Goal: Task Accomplishment & Management: Complete application form

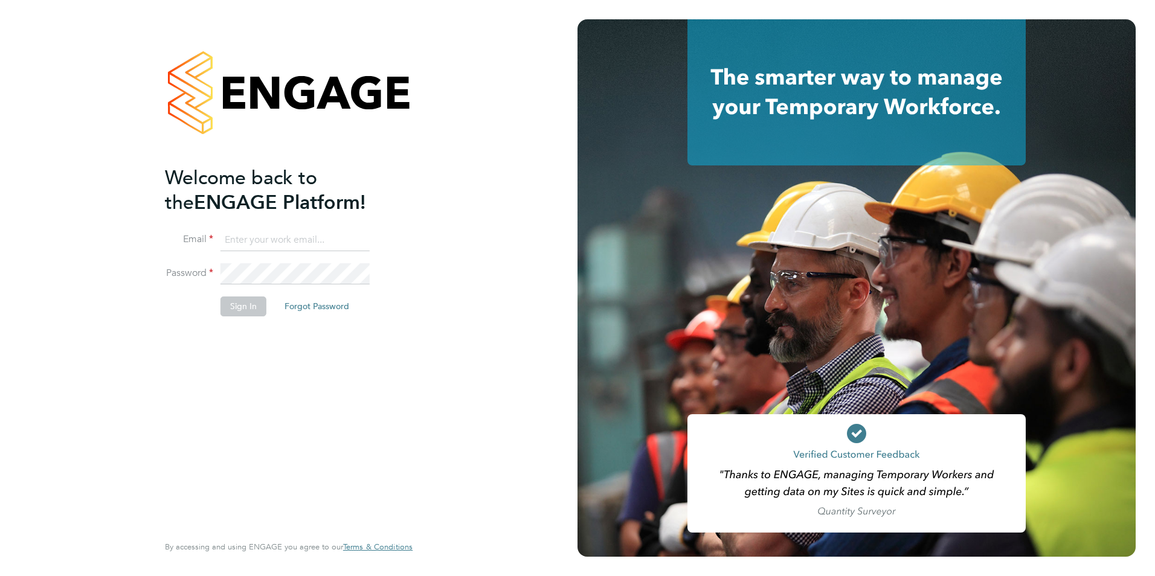
type input "jcroom@skilledcareers.co.uk"
click at [242, 305] on button "Sign In" at bounding box center [243, 306] width 46 height 19
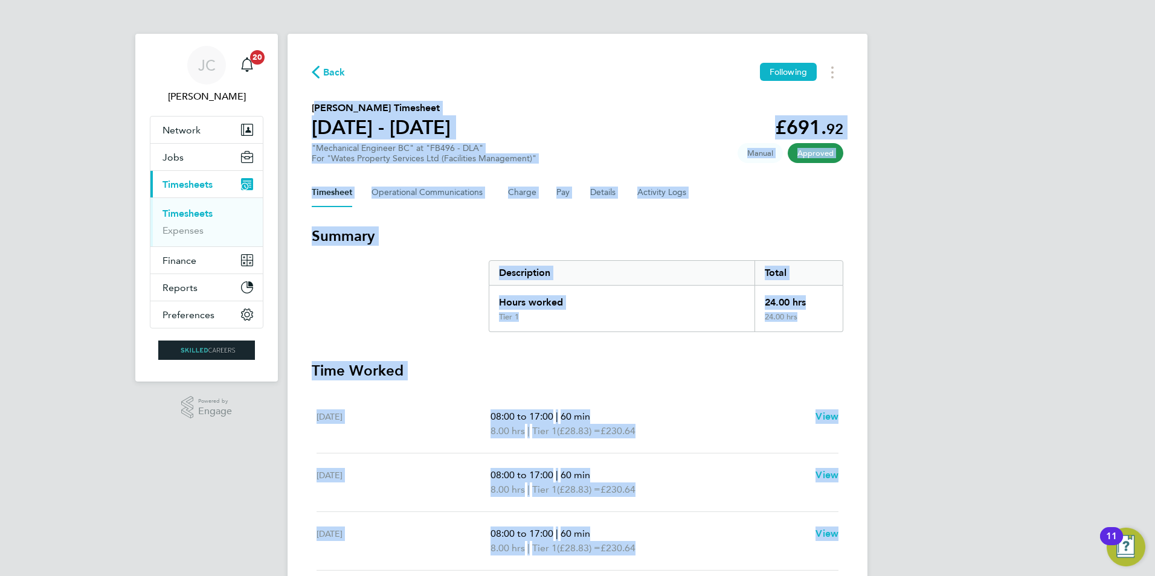
click at [644, 89] on div "Back Following [PERSON_NAME] Timesheet [DATE] - [DATE] £691. 92 "Mechanical Eng…" at bounding box center [577, 368] width 580 height 668
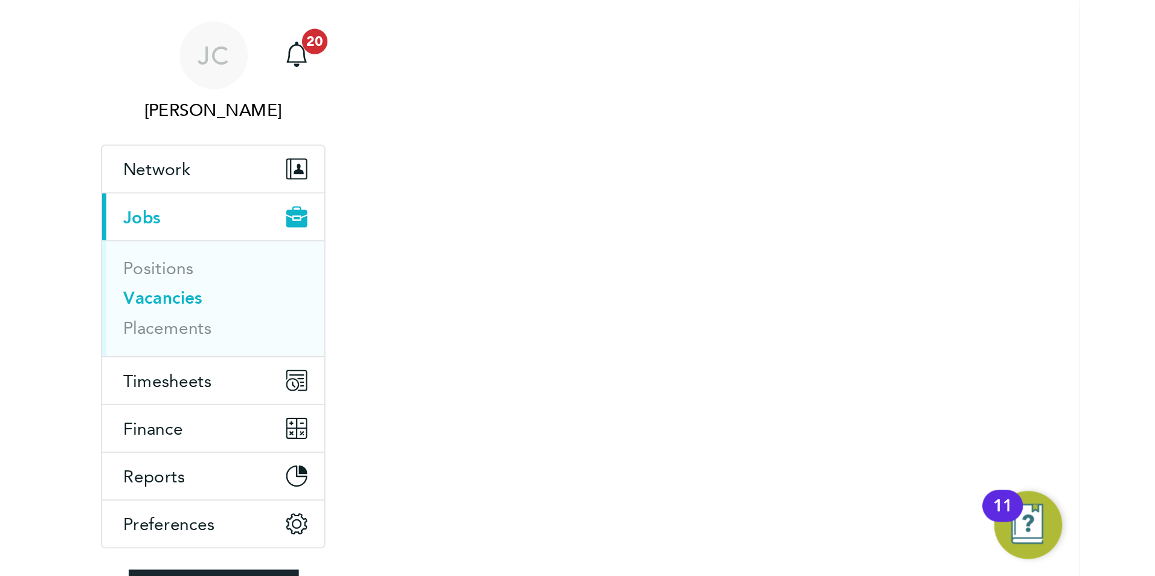
scroll to position [36, 85]
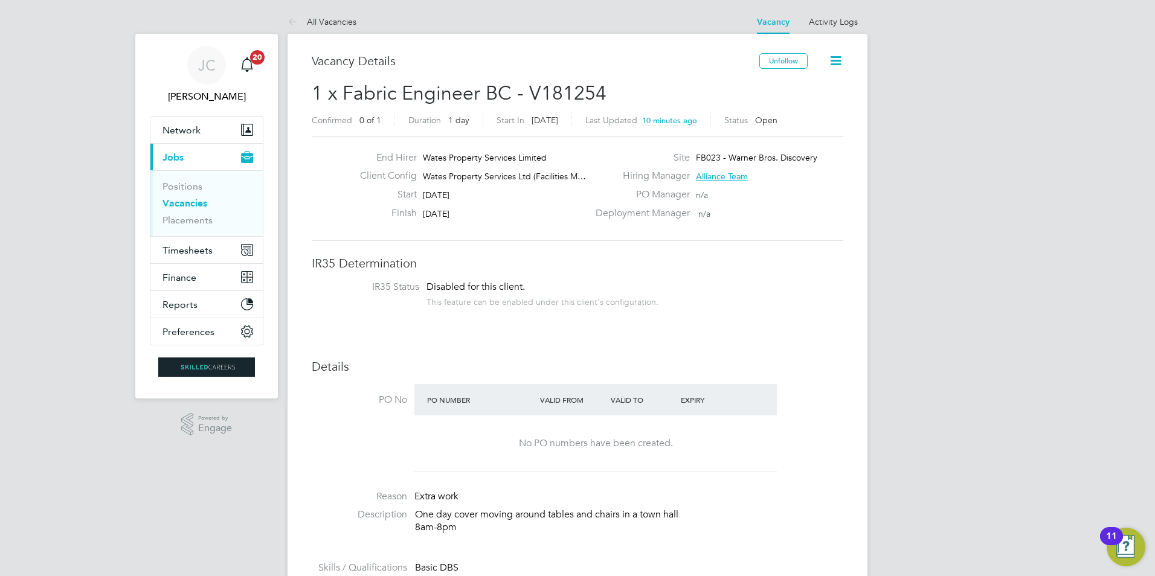
click at [708, 178] on span "Alliance Team" at bounding box center [722, 176] width 52 height 11
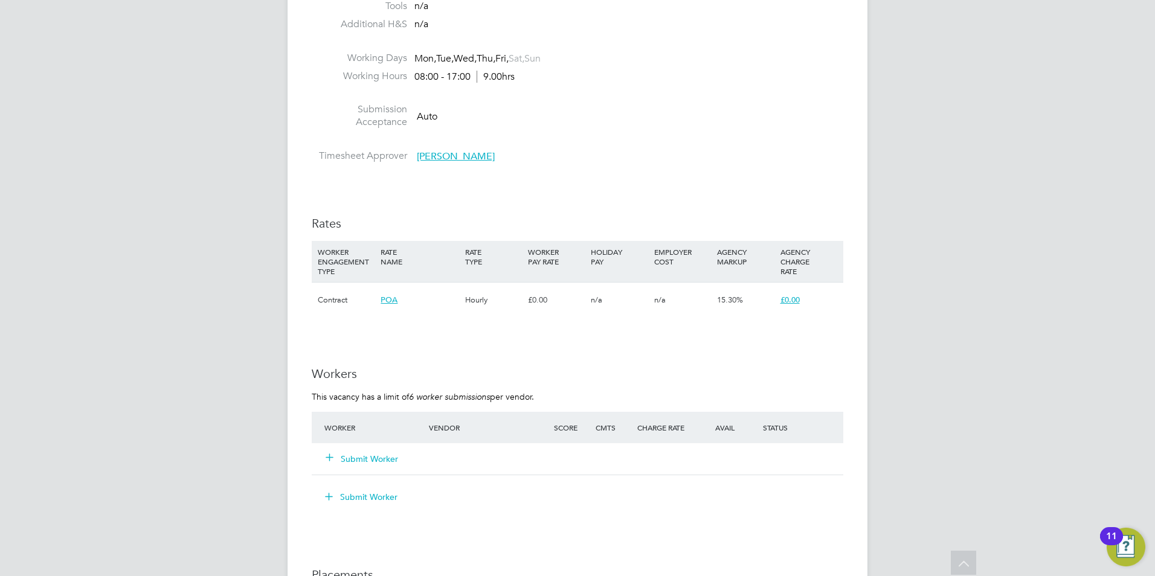
scroll to position [582, 0]
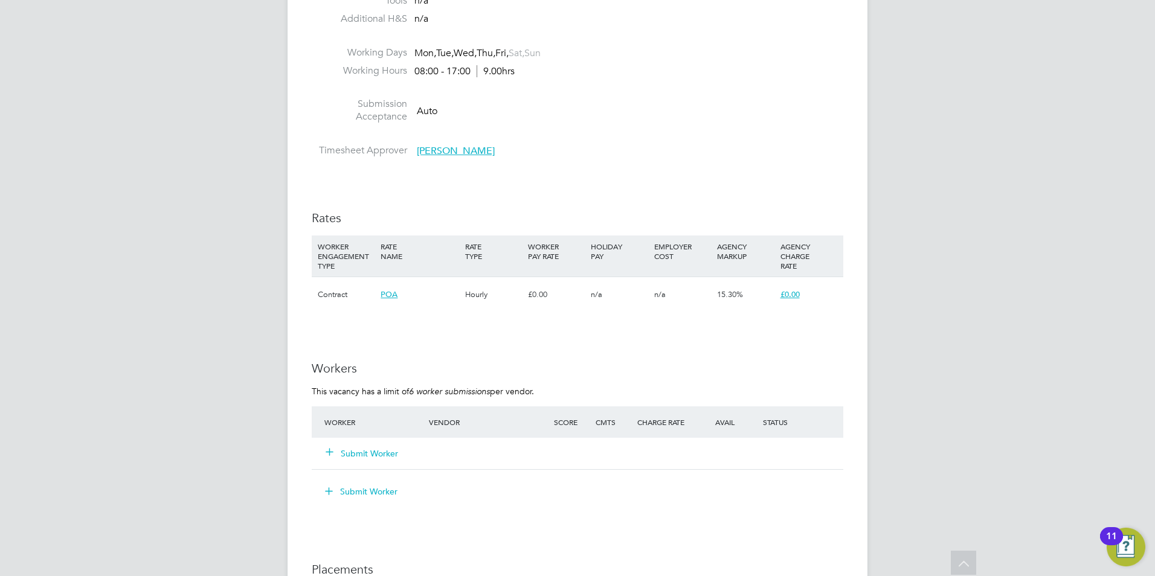
click at [373, 449] on button "Submit Worker" at bounding box center [362, 454] width 72 height 12
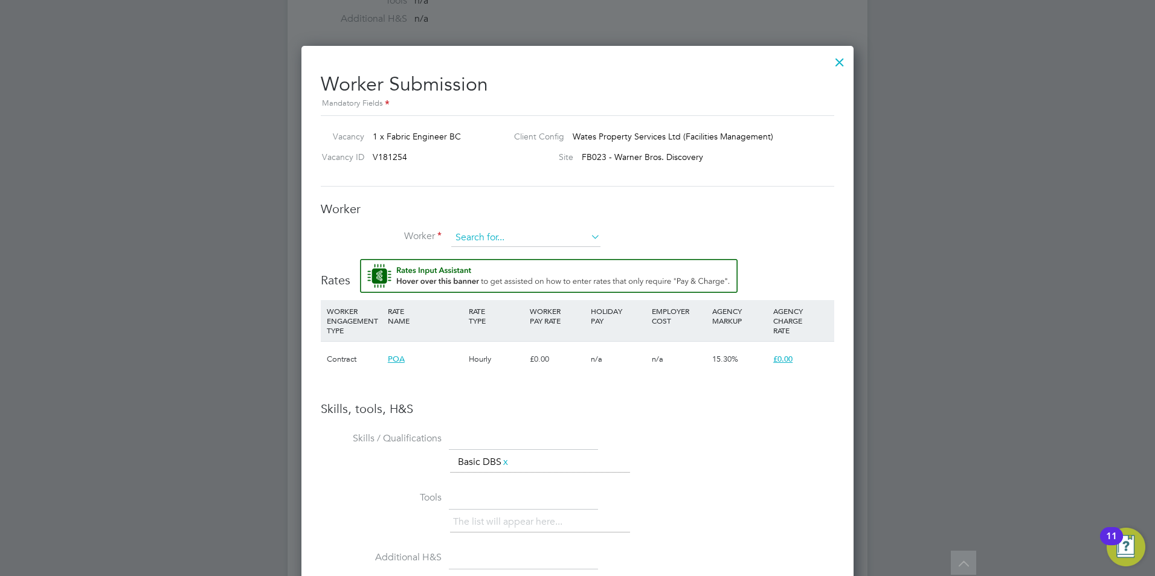
click at [536, 246] on div "All Vacancies Vacancy Activity Logs Vacancy Activity Logs All Vacancies Vacancy…" at bounding box center [577, 203] width 580 height 1553
type input "Rakesh La"
click at [502, 269] on li "+ Add new" at bounding box center [526, 271] width 150 height 16
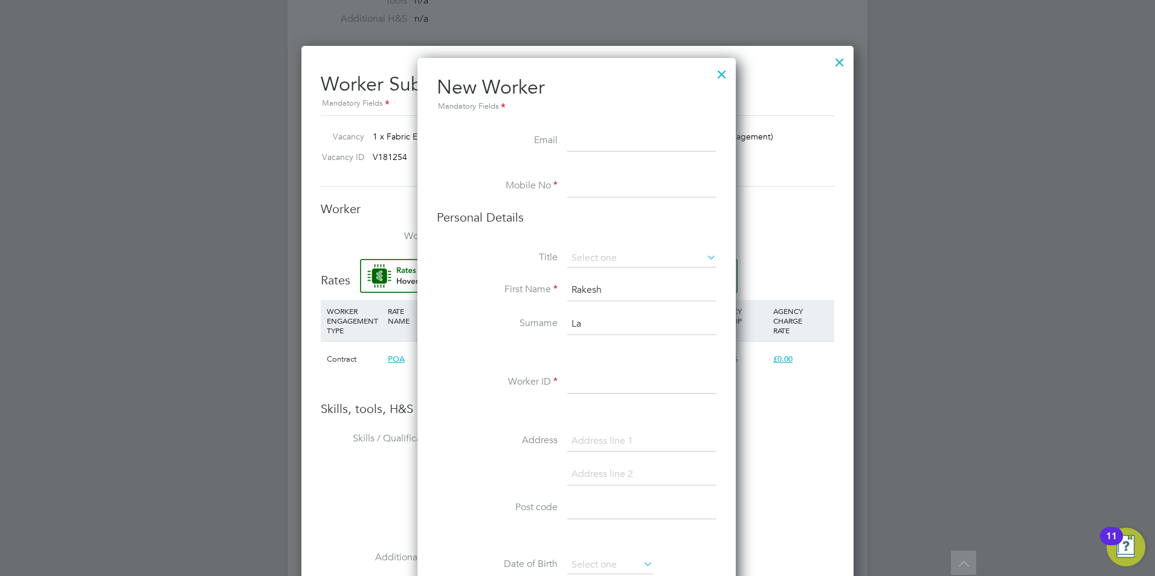
paste input "rakks_008@hotmail.co.uk"
type input "rakks_008@hotmail.co.uk"
type input "07535701594"
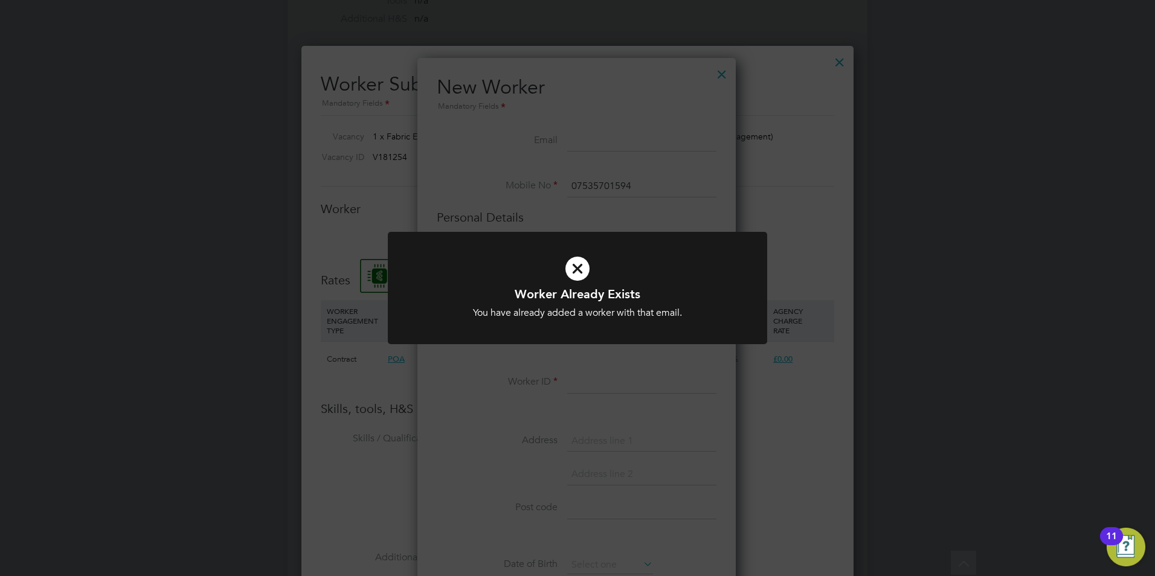
click at [634, 204] on div "Worker Already Exists You have already added a worker with that email. Cancel O…" at bounding box center [577, 288] width 1155 height 576
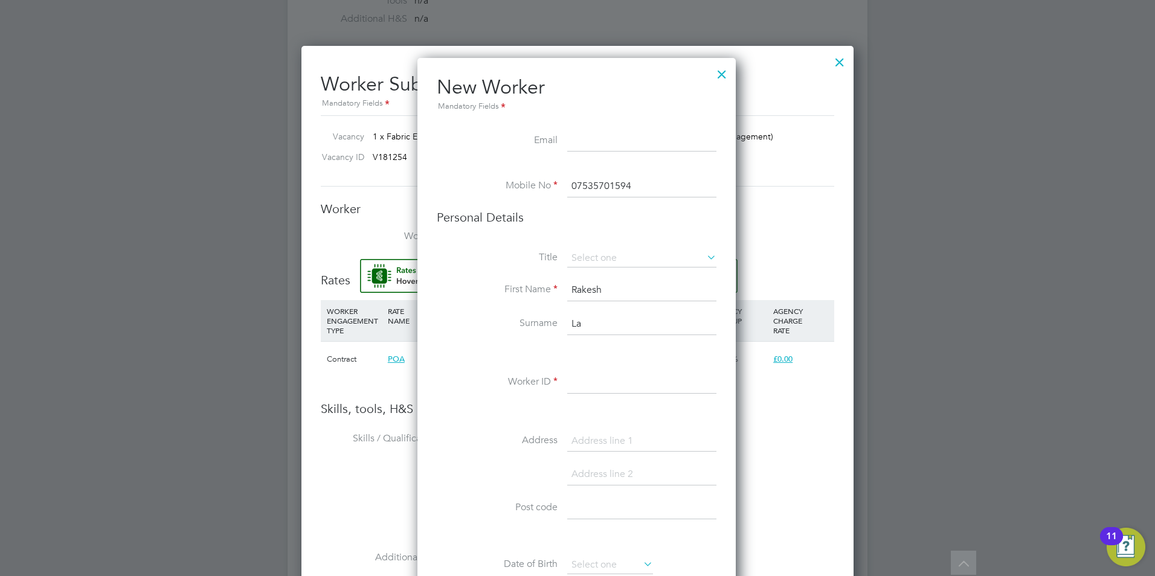
click at [646, 135] on input at bounding box center [641, 141] width 149 height 22
paste input "rakks_008@hotmail.co.uk"
type input "rakks_008@hotmail.co.uk"
click at [654, 179] on div "All Vacancies Vacancy Activity Logs Vacancy Activity Logs All Vacancies Vacancy…" at bounding box center [577, 203] width 580 height 1553
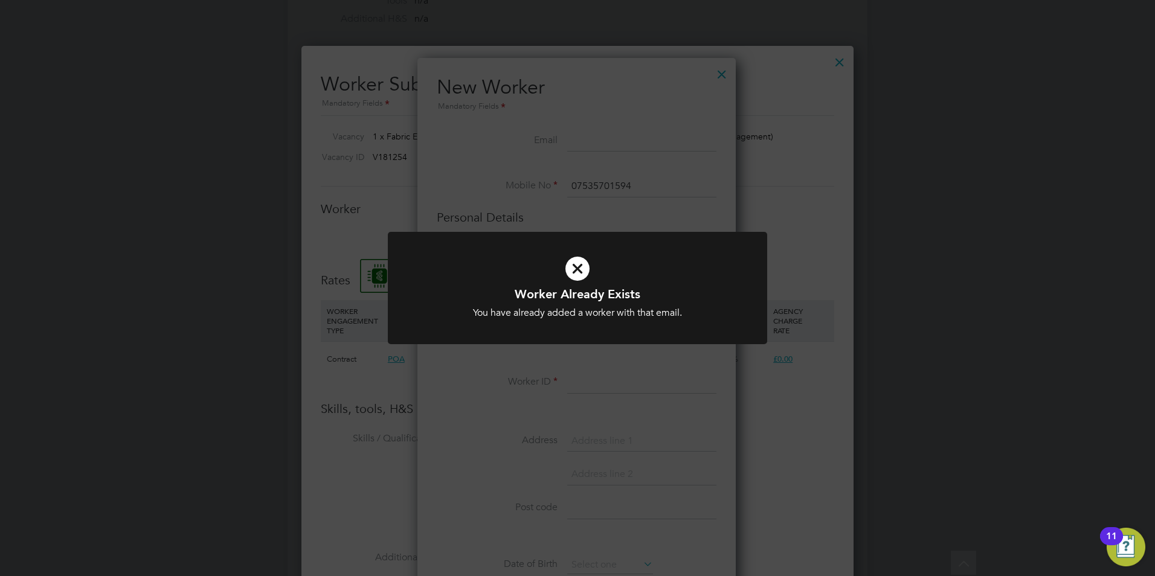
click at [722, 69] on div "Worker Already Exists You have already added a worker with that email. Cancel O…" at bounding box center [577, 288] width 1155 height 576
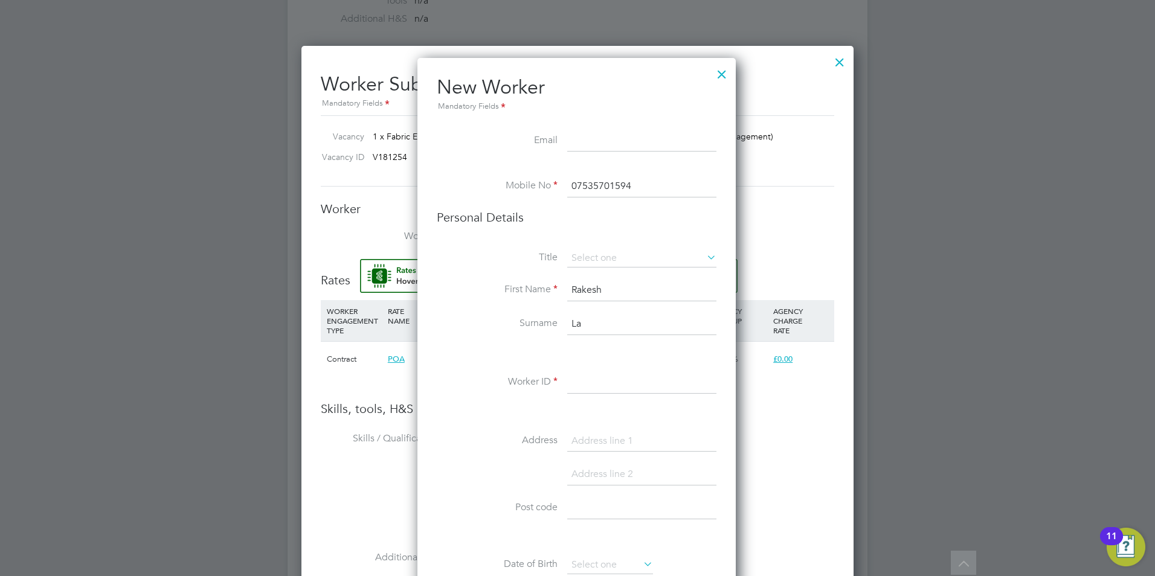
click at [722, 69] on div at bounding box center [722, 71] width 22 height 22
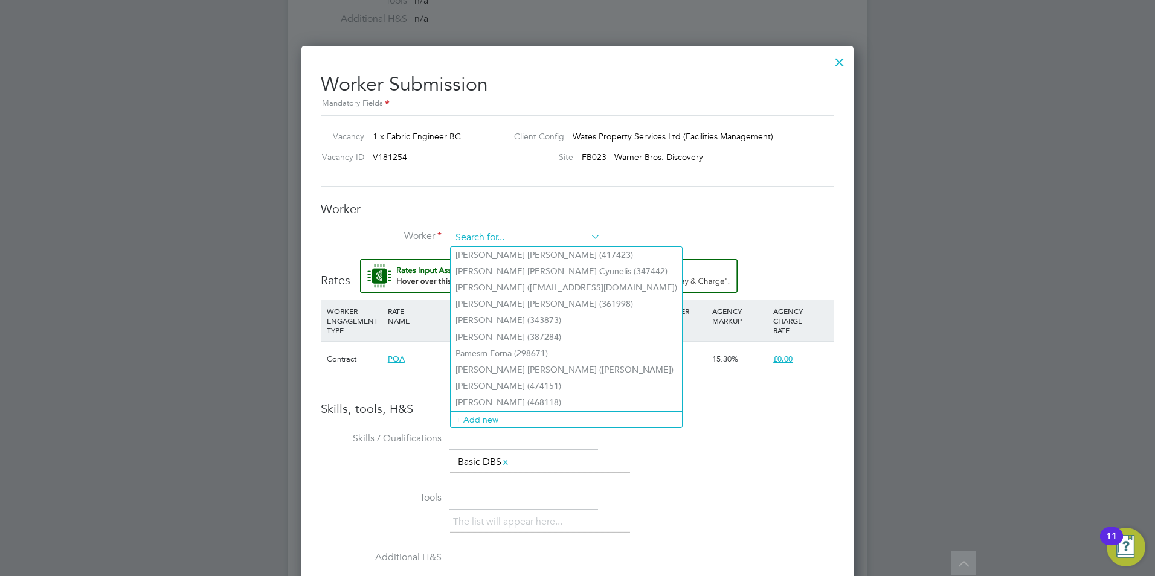
click at [534, 234] on input at bounding box center [525, 238] width 149 height 18
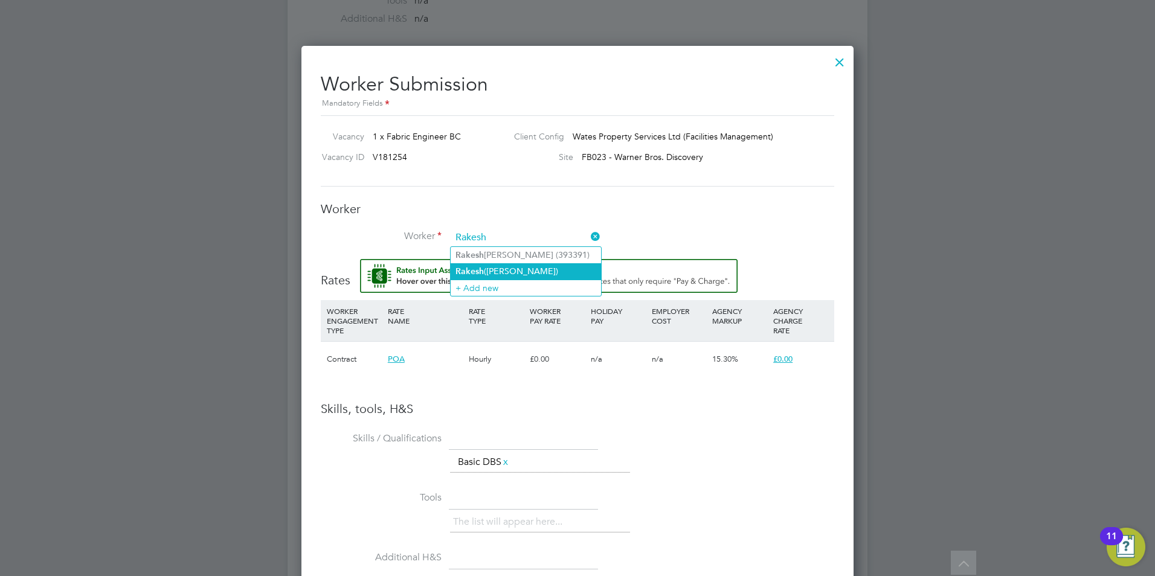
type input "Rakesh (Rakesh Lakhman)"
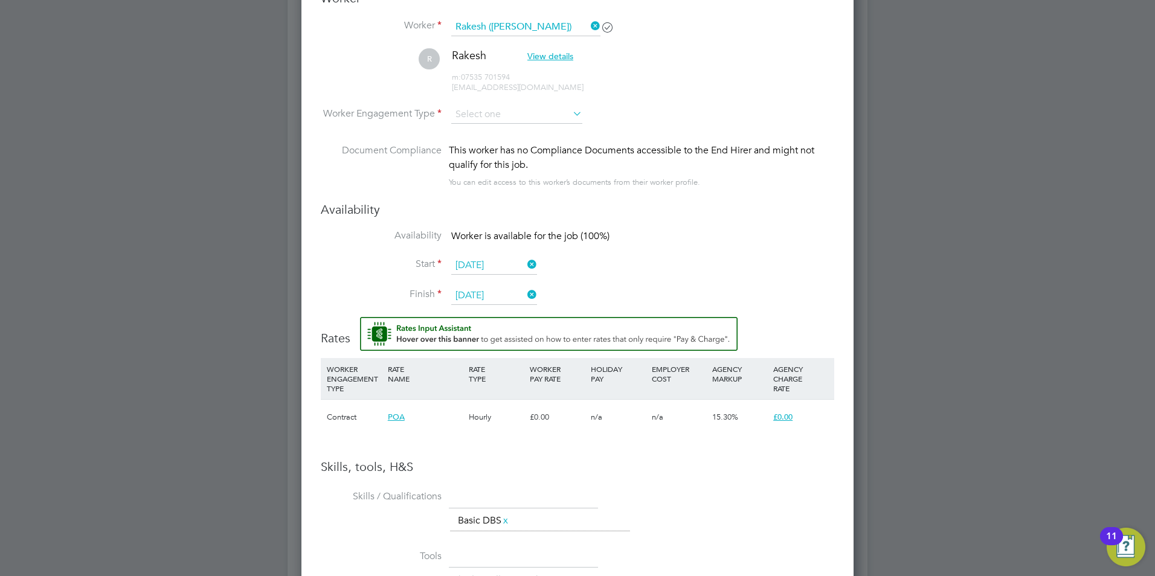
scroll to position [734, 0]
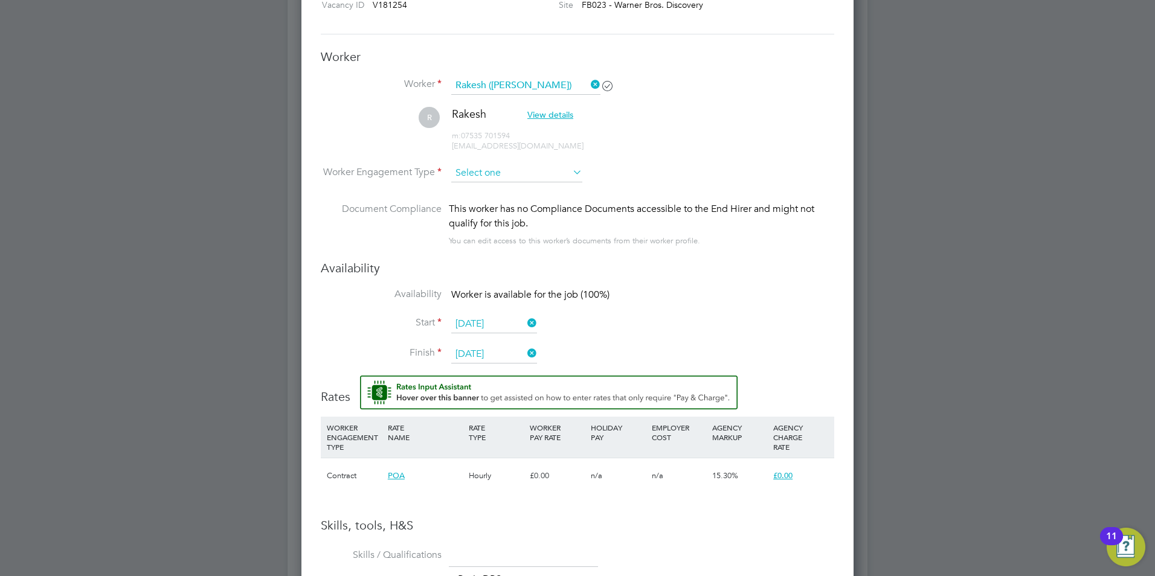
click at [512, 173] on input at bounding box center [516, 173] width 131 height 18
click at [512, 188] on li "Contract" at bounding box center [517, 190] width 132 height 16
type input "Contract"
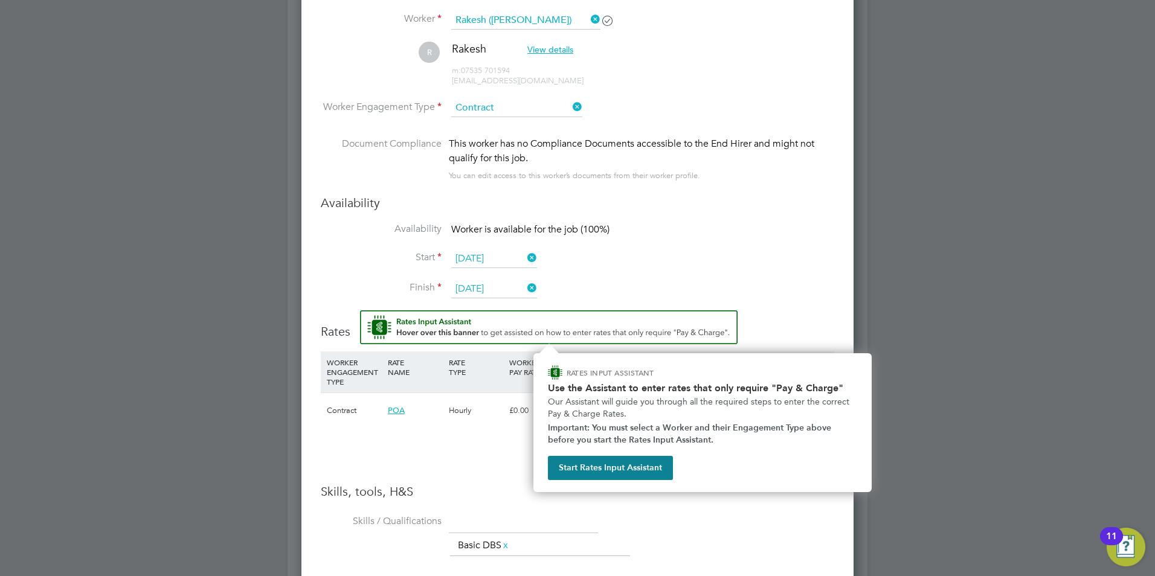
scroll to position [855, 0]
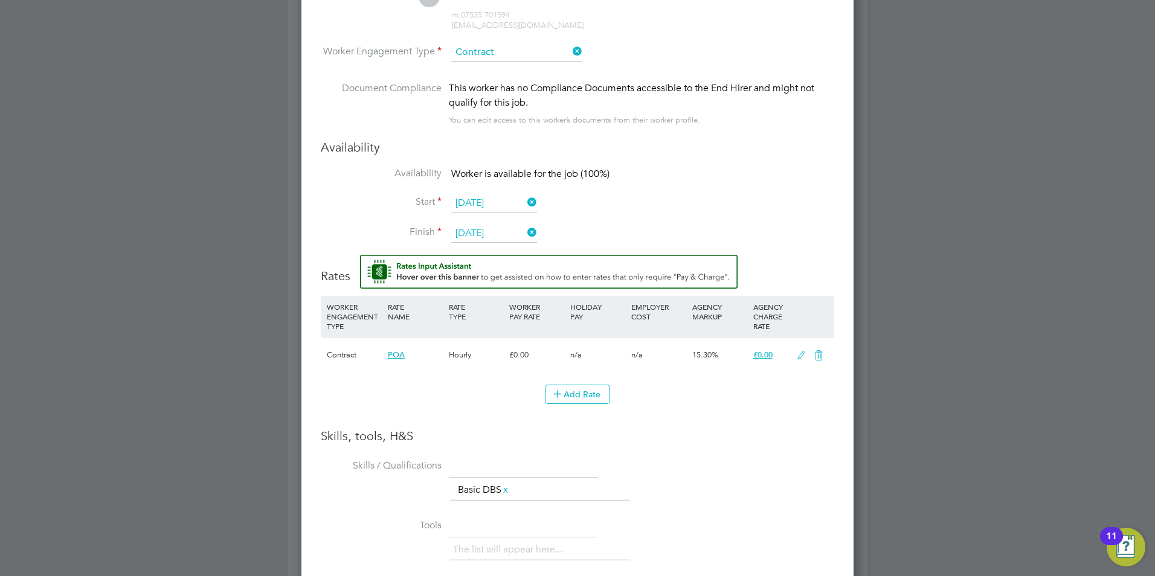
click at [476, 414] on li "Add Rate" at bounding box center [577, 400] width 513 height 31
click at [591, 391] on button "Add Rate" at bounding box center [577, 394] width 65 height 19
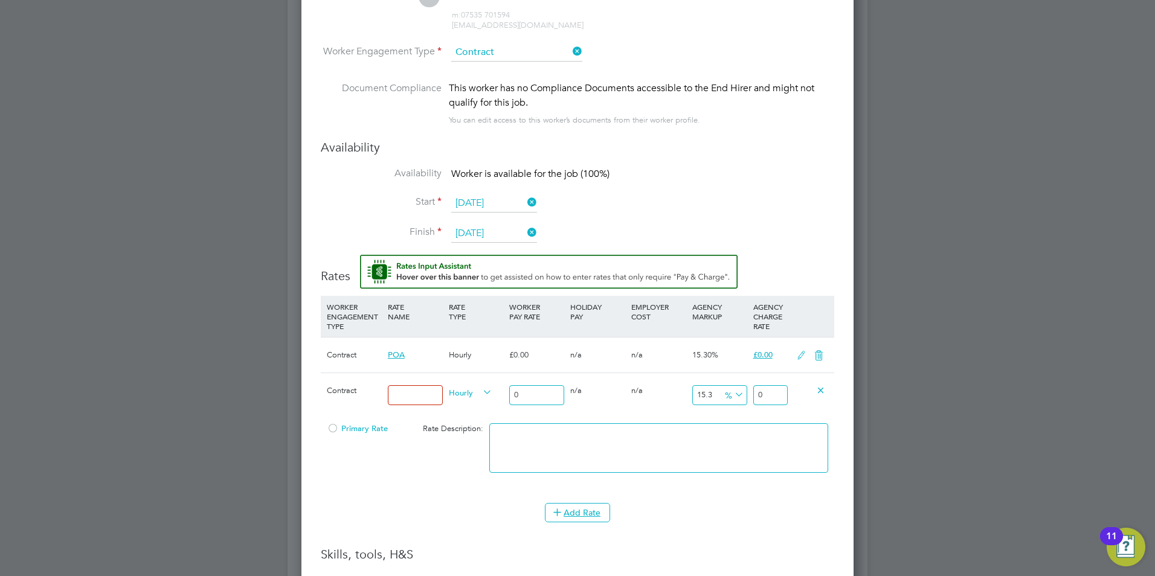
drag, startPoint x: 531, startPoint y: 392, endPoint x: 506, endPoint y: 393, distance: 24.8
click at [511, 393] on input "0" at bounding box center [536, 395] width 55 height 20
type input "2"
type input "2.306"
type input "23"
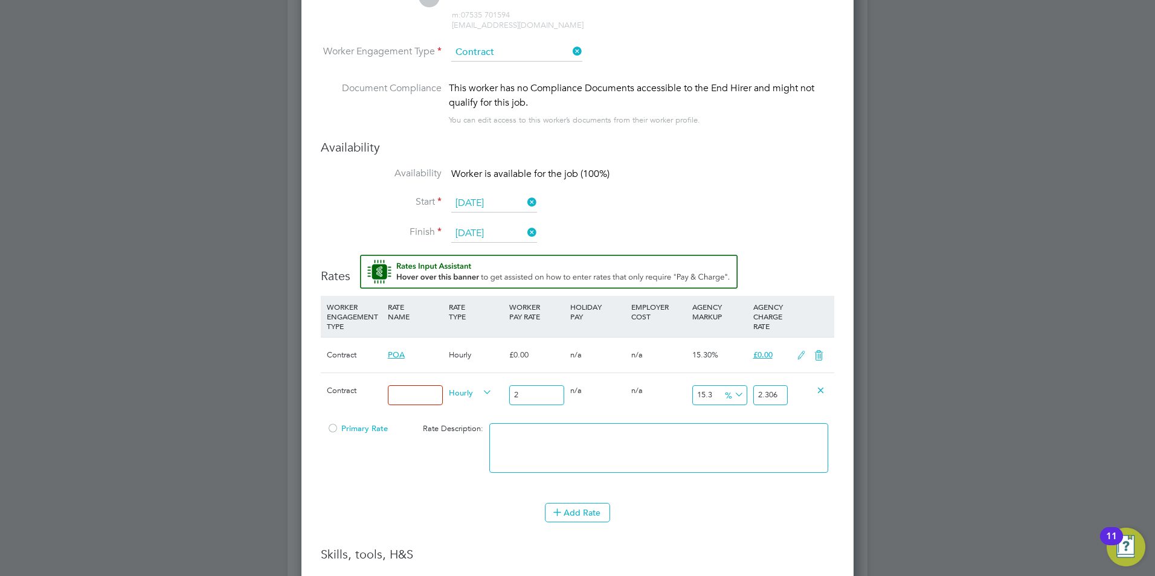
type input "26.519"
type input "23"
click at [435, 396] on input at bounding box center [415, 395] width 55 height 20
type input "1"
click at [663, 411] on div "Contract 1 Hourly 23 0 n/a 0 n/a 15.3 3.519 % 26.519" at bounding box center [577, 395] width 513 height 45
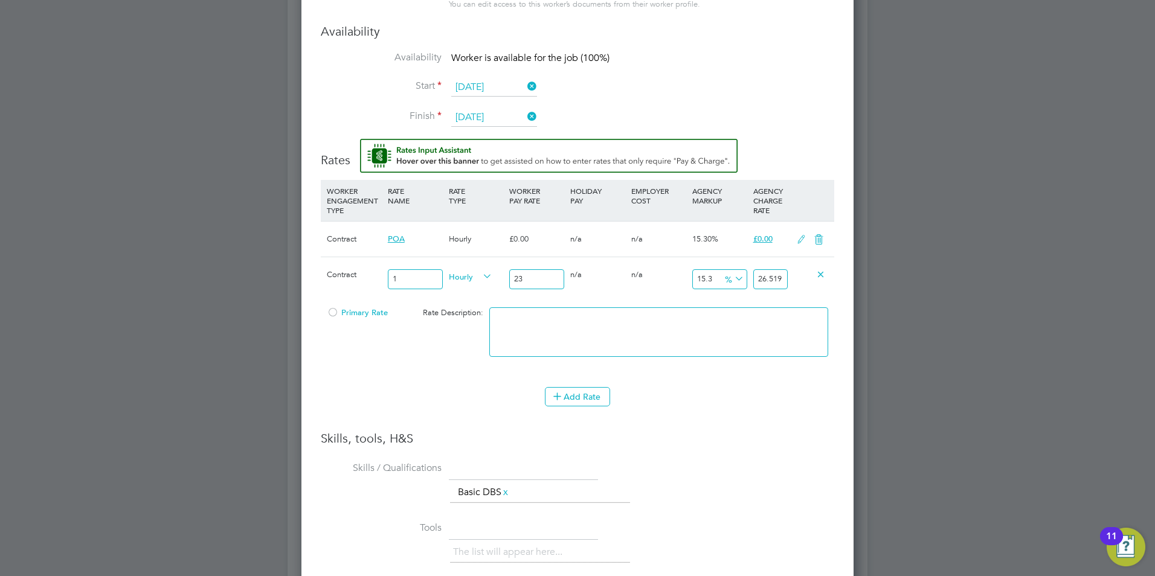
scroll to position [1247, 0]
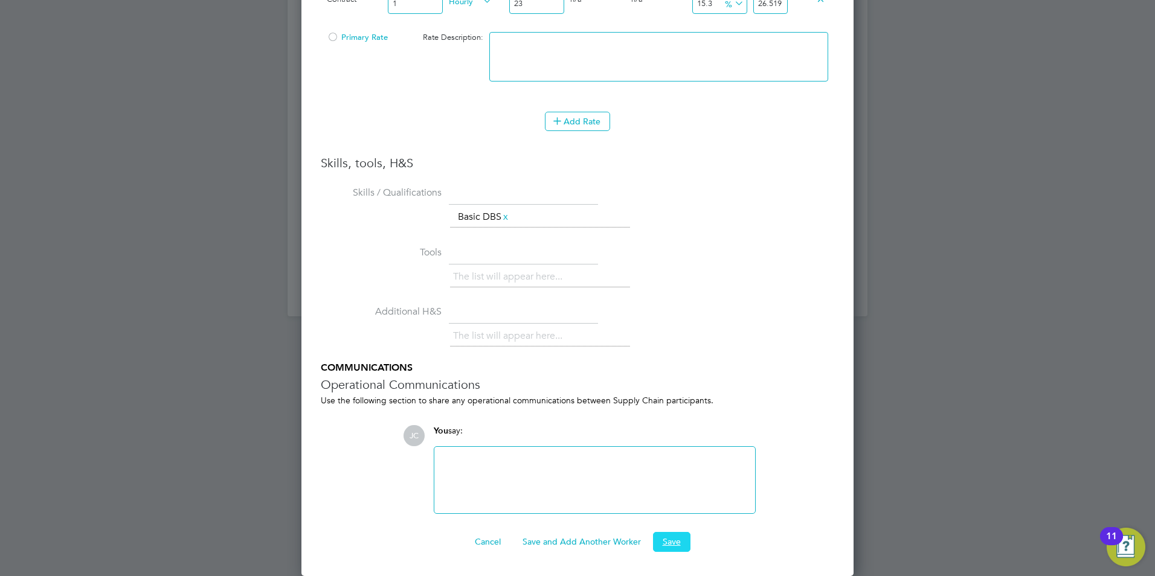
click at [681, 541] on button "Save" at bounding box center [671, 541] width 37 height 19
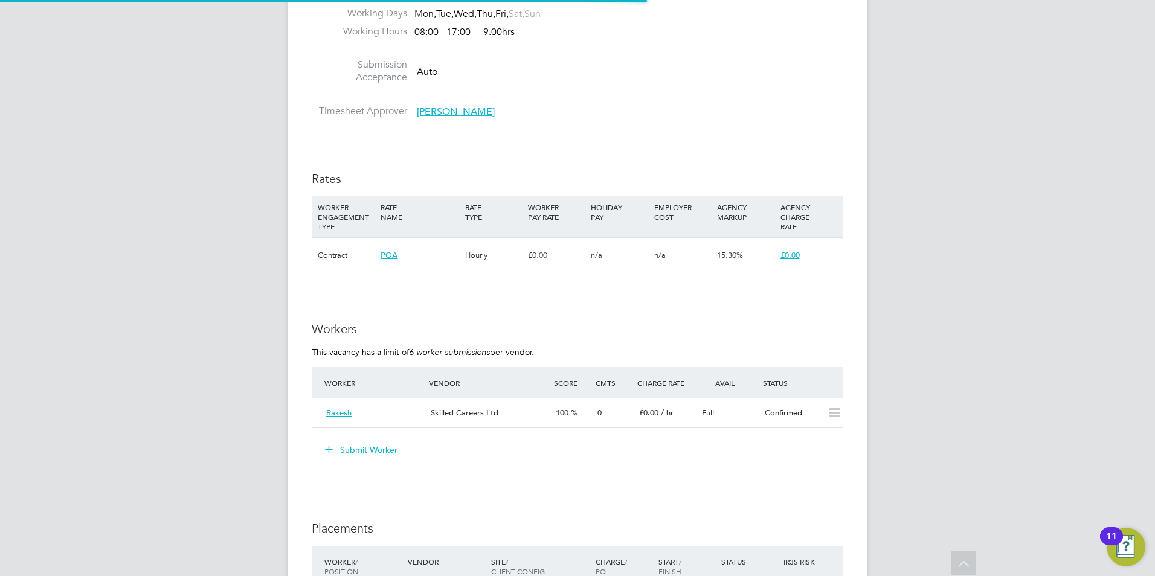
scroll to position [582, 0]
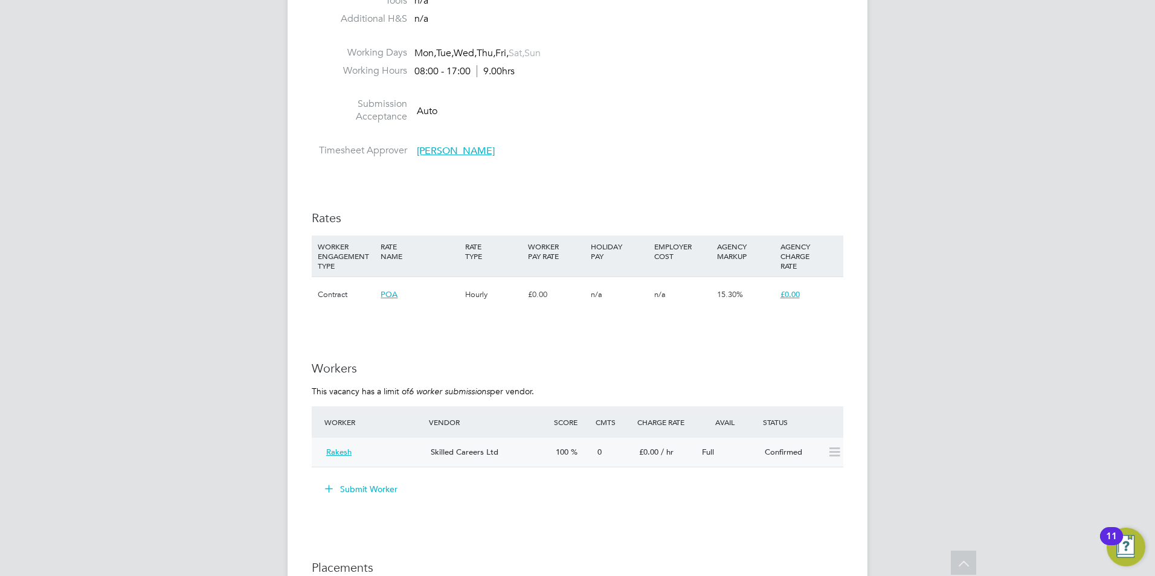
click at [675, 460] on div "£0.00 / hr" at bounding box center [665, 453] width 63 height 20
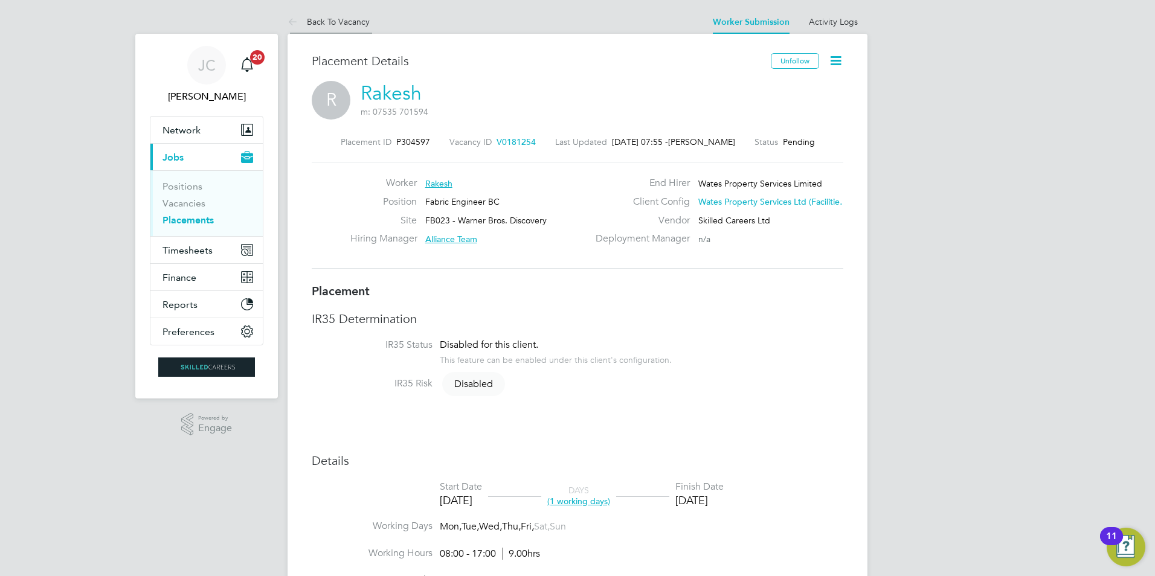
click at [298, 19] on icon at bounding box center [294, 22] width 15 height 15
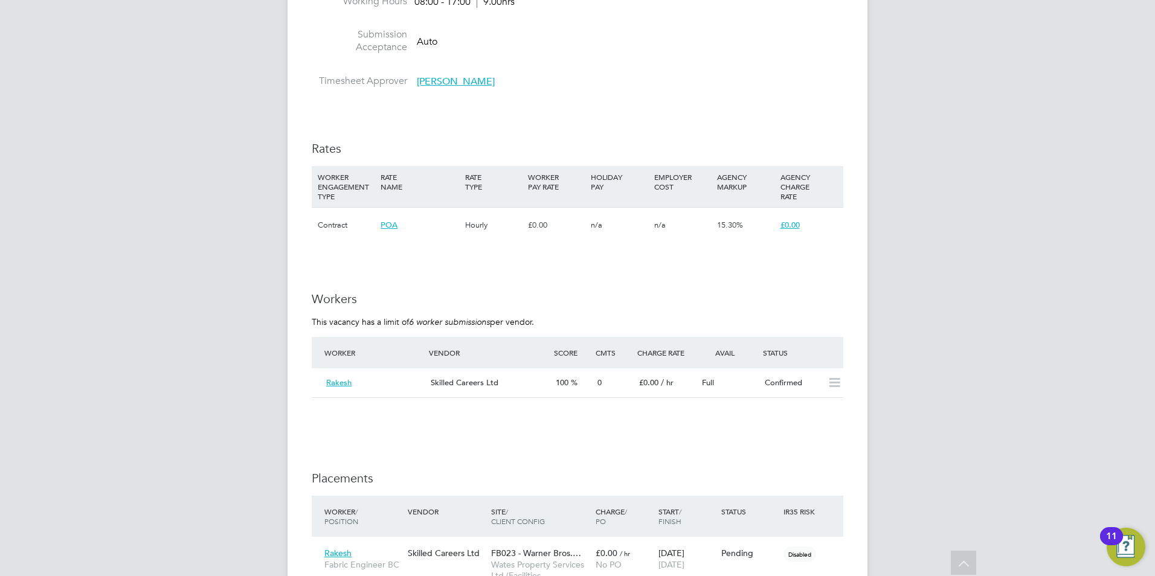
scroll to position [725, 0]
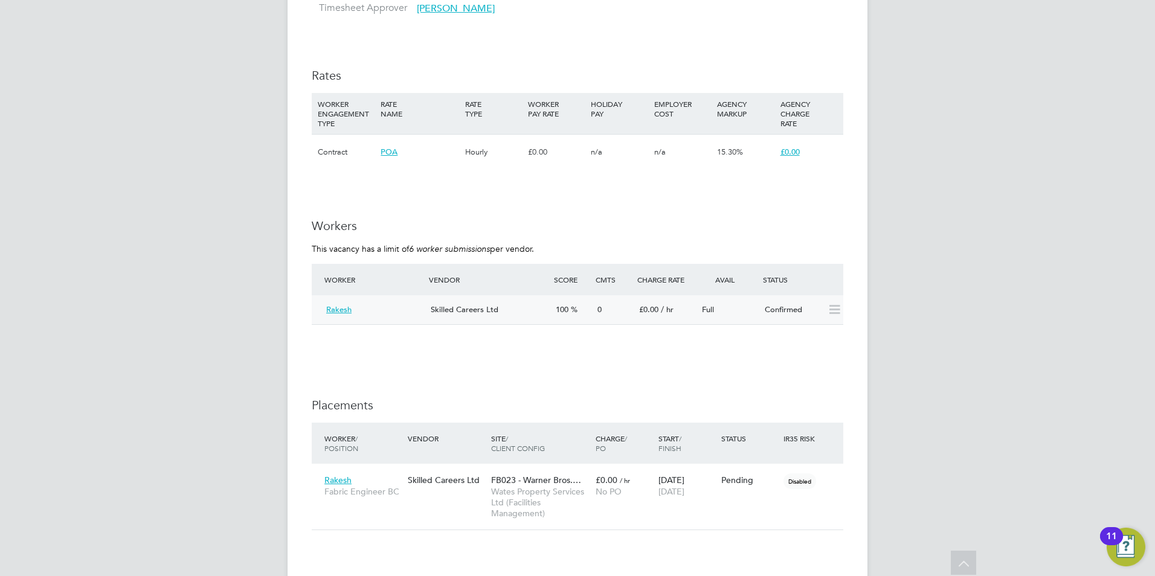
click at [616, 313] on div "0" at bounding box center [613, 310] width 42 height 20
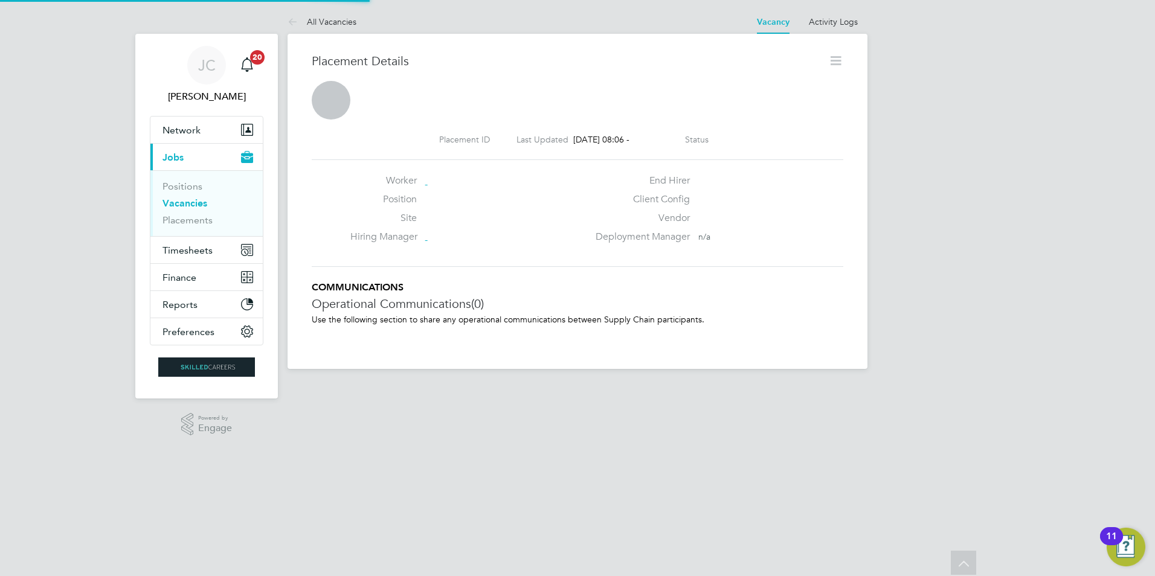
scroll to position [6, 6]
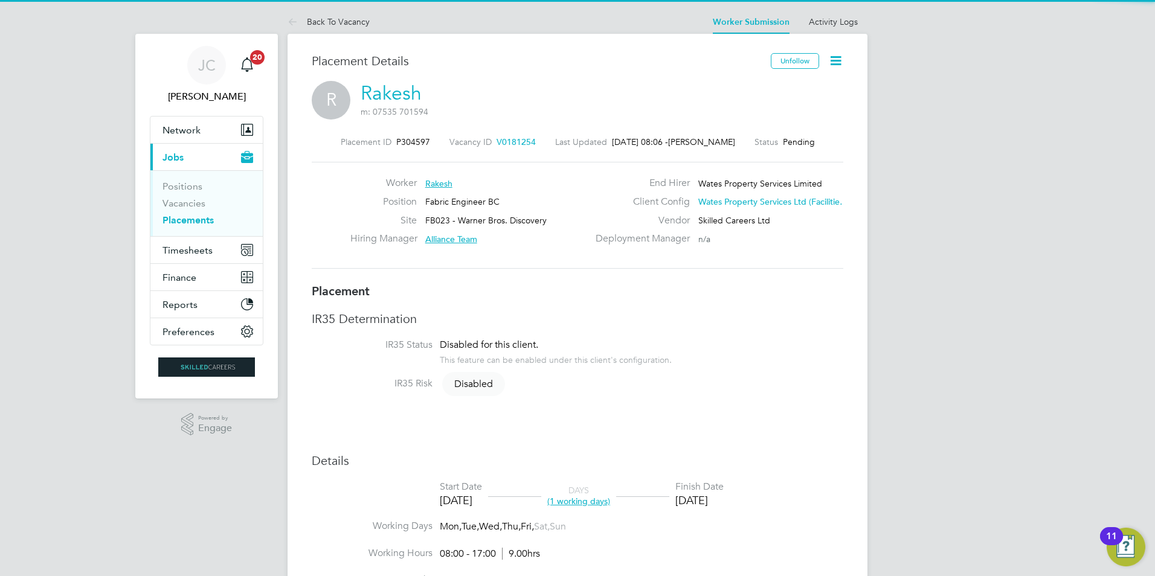
click at [828, 59] on icon at bounding box center [835, 60] width 15 height 15
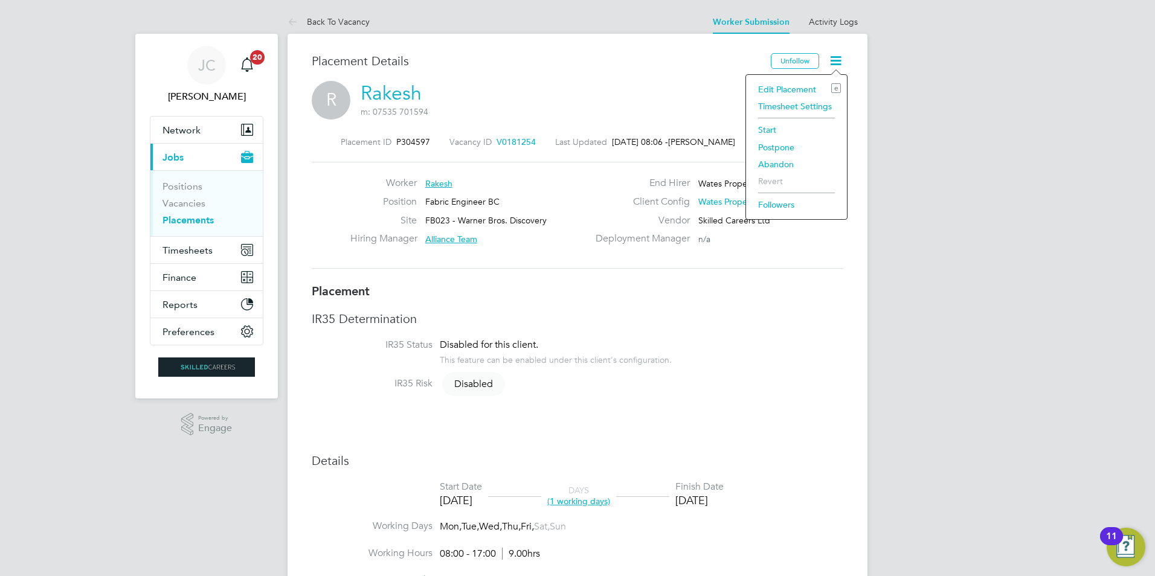
click at [799, 124] on li "Start" at bounding box center [796, 129] width 89 height 17
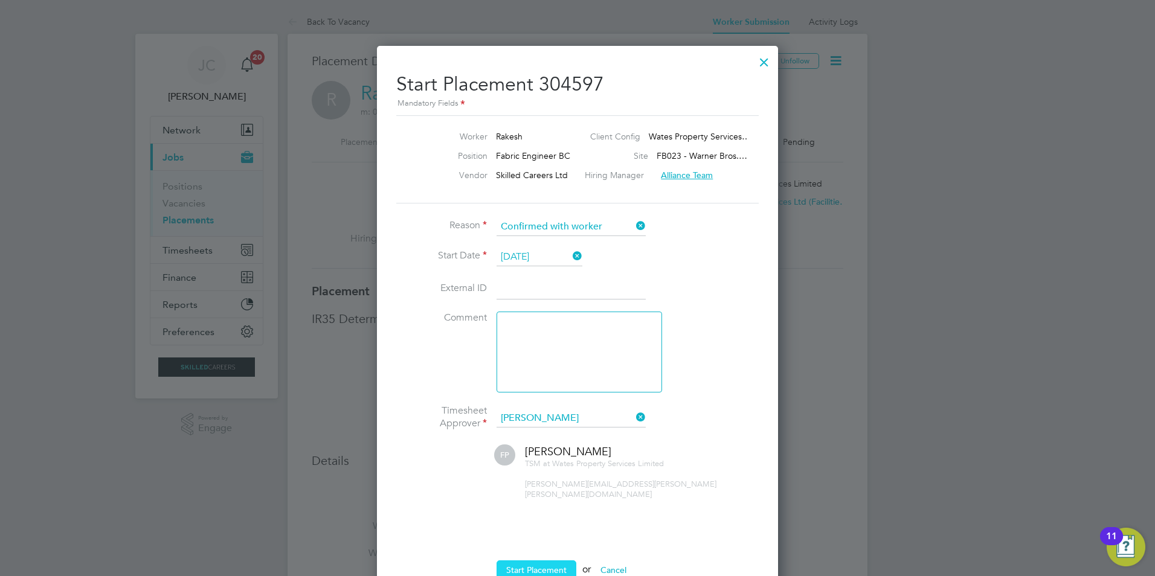
click at [524, 562] on button "Start Placement" at bounding box center [536, 569] width 80 height 19
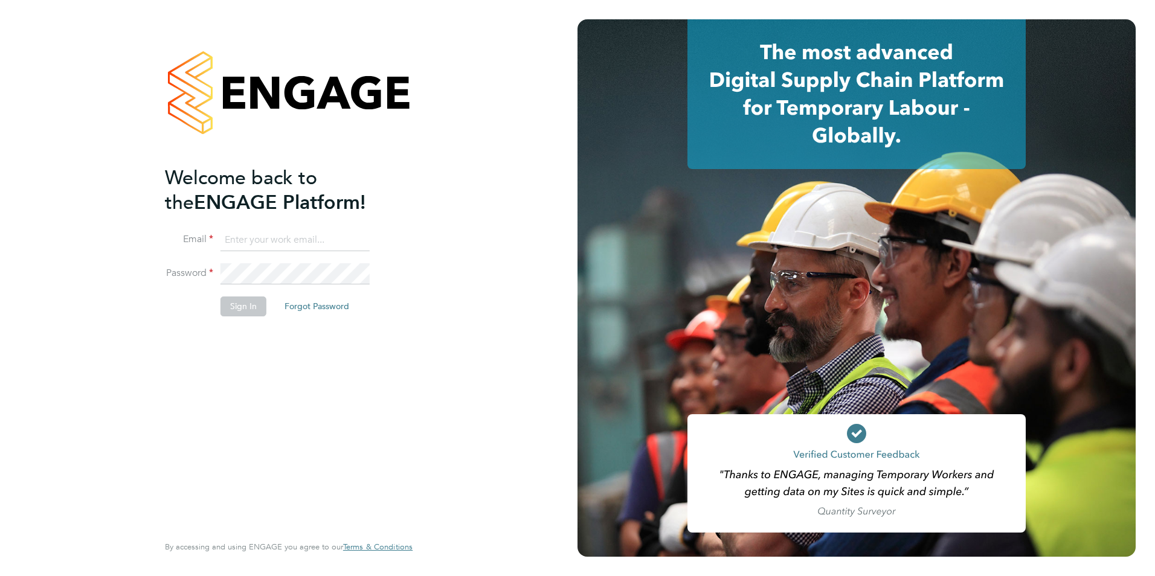
type input "jcroom@skilledcareers.co.uk"
click at [239, 303] on button "Sign In" at bounding box center [243, 306] width 46 height 19
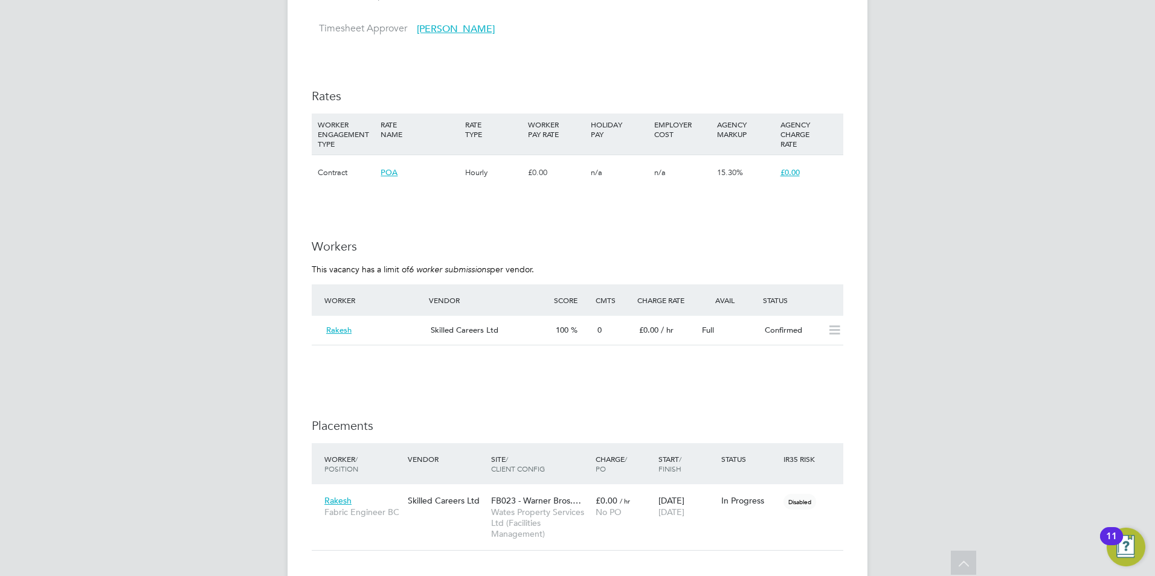
scroll to position [725, 0]
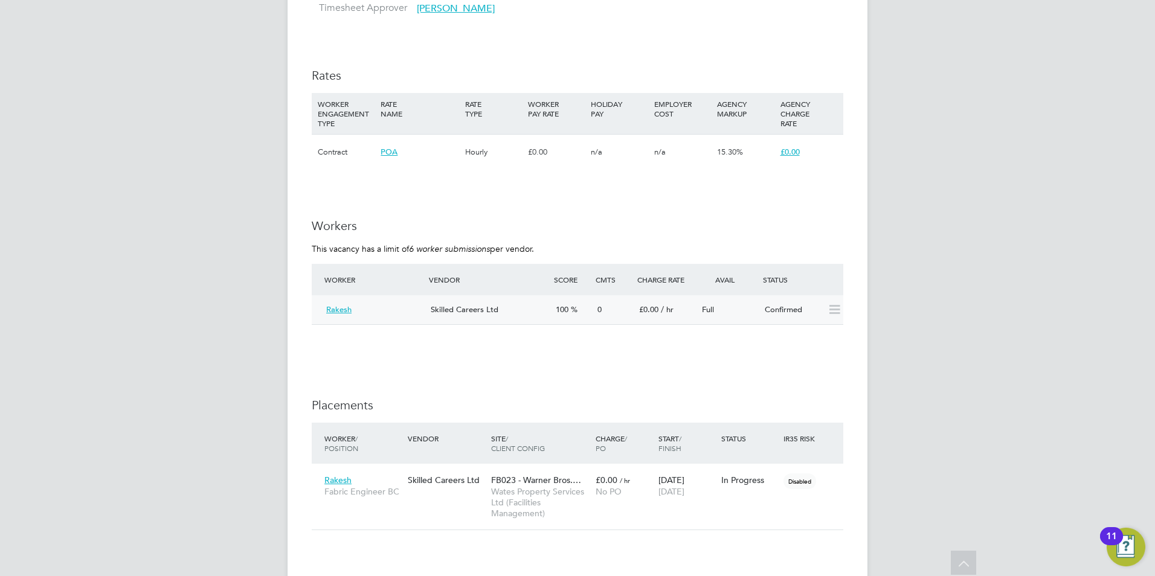
click at [512, 312] on div "Skilled Careers Ltd" at bounding box center [488, 310] width 125 height 20
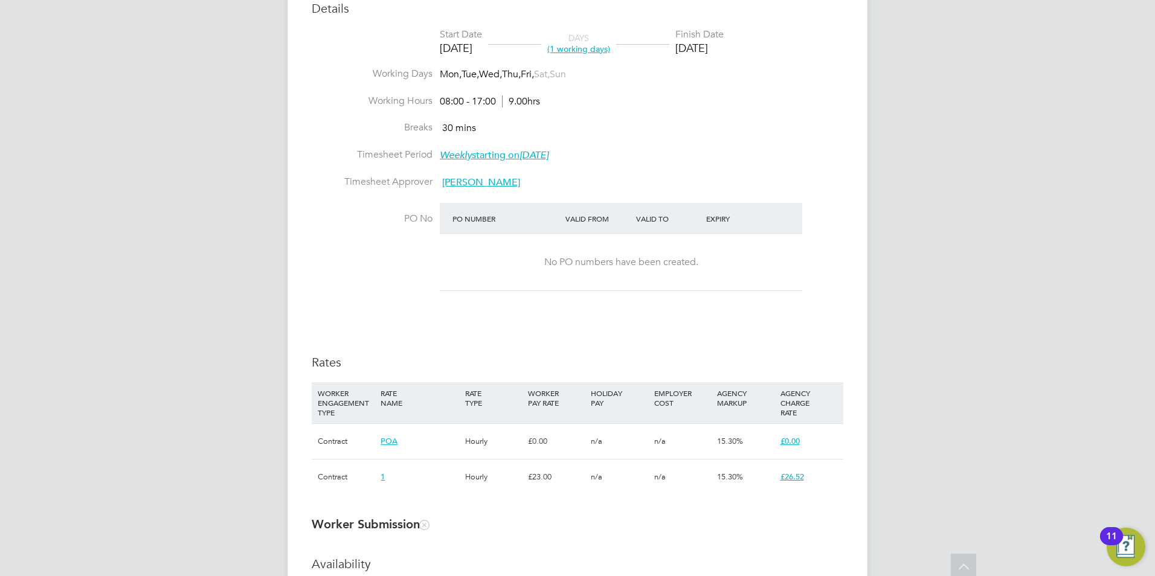
scroll to position [483, 0]
